Goal: Navigation & Orientation: Find specific page/section

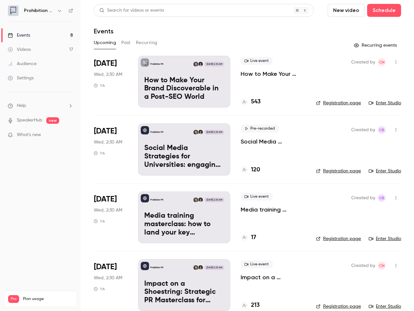
click at [58, 11] on icon "button" at bounding box center [59, 10] width 5 height 5
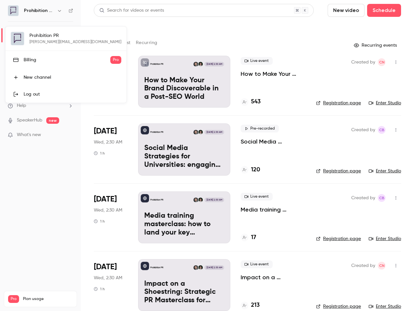
click at [40, 106] on div at bounding box center [207, 155] width 414 height 311
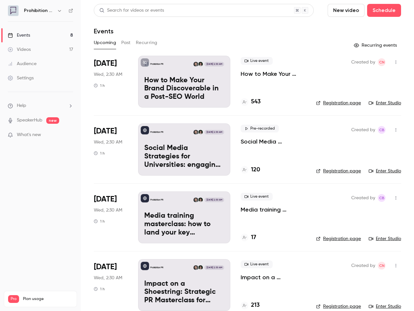
click at [40, 135] on span "What's new" at bounding box center [29, 134] width 24 height 7
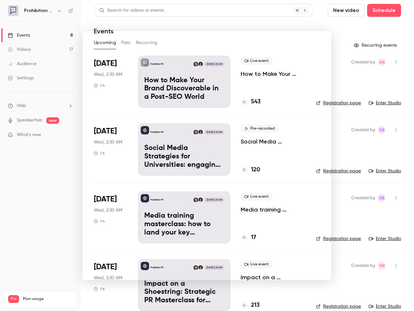
click at [204, 10] on div at bounding box center [207, 155] width 414 height 311
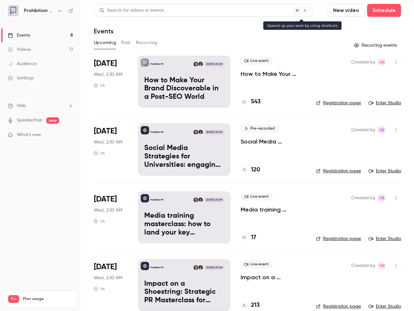
click at [342, 10] on button "New video" at bounding box center [346, 10] width 37 height 13
click at [379, 10] on div at bounding box center [207, 155] width 414 height 311
